Goal: Task Accomplishment & Management: Use online tool/utility

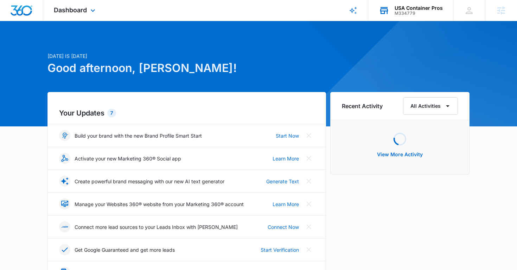
click at [388, 5] on icon at bounding box center [384, 10] width 11 height 11
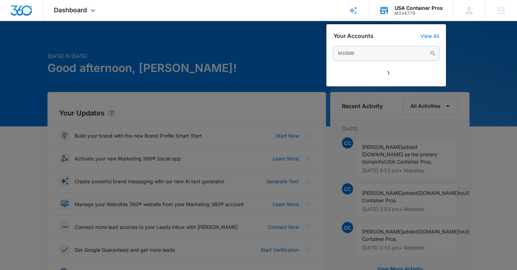
type input "M335862"
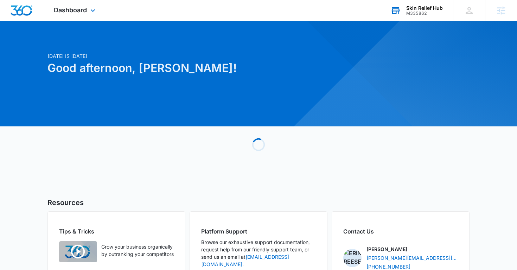
click at [77, 5] on div "Dashboard Apps Reputation Forms CRM Email Social Content Ads Intelligence Files…" at bounding box center [75, 10] width 64 height 21
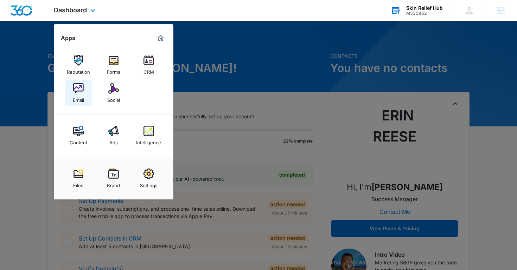
click at [80, 87] on img at bounding box center [78, 88] width 11 height 11
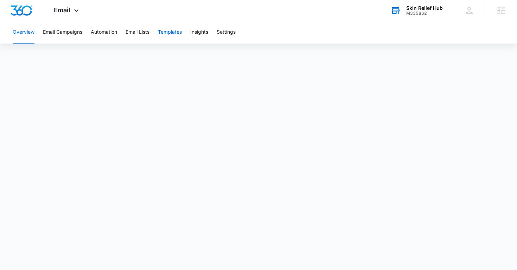
click at [170, 35] on button "Templates" at bounding box center [170, 32] width 24 height 22
